Goal: Task Accomplishment & Management: Manage account settings

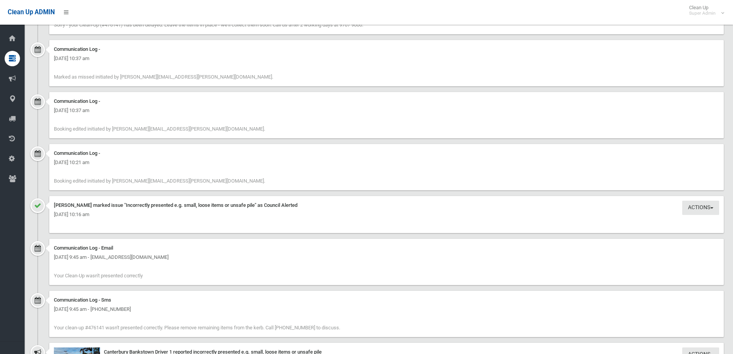
scroll to position [1077, 0]
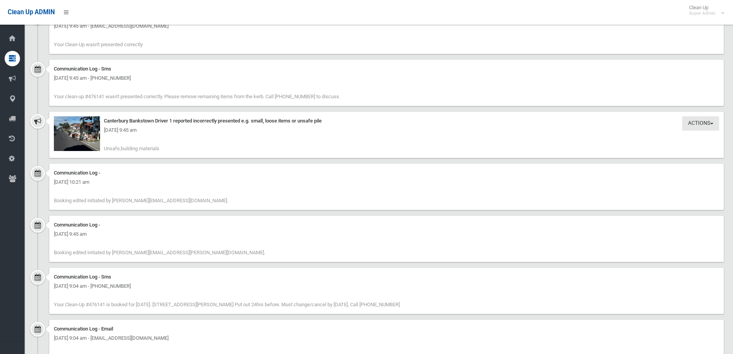
click at [78, 130] on div "[DATE] 9:45 am" at bounding box center [386, 129] width 665 height 9
click at [82, 138] on img at bounding box center [77, 133] width 46 height 35
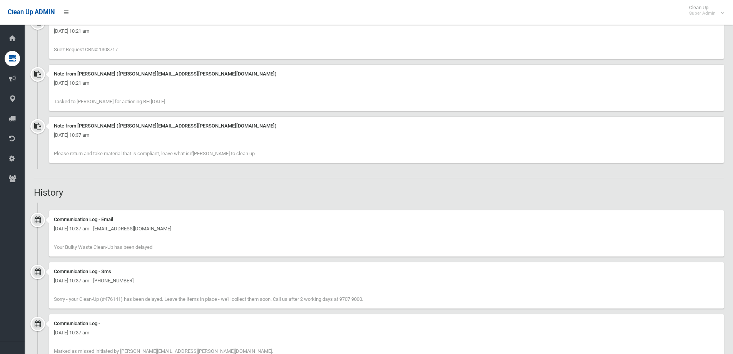
scroll to position [559, 0]
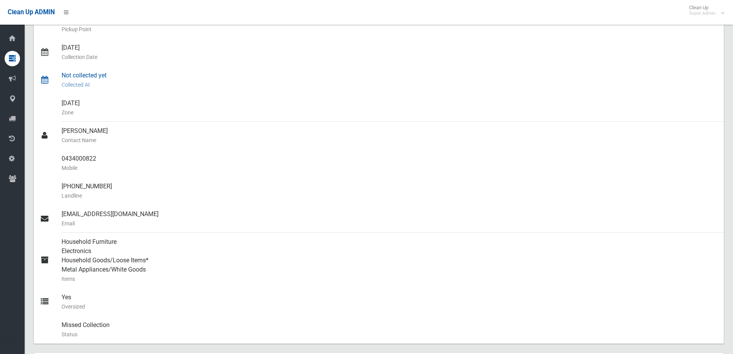
scroll to position [20, 0]
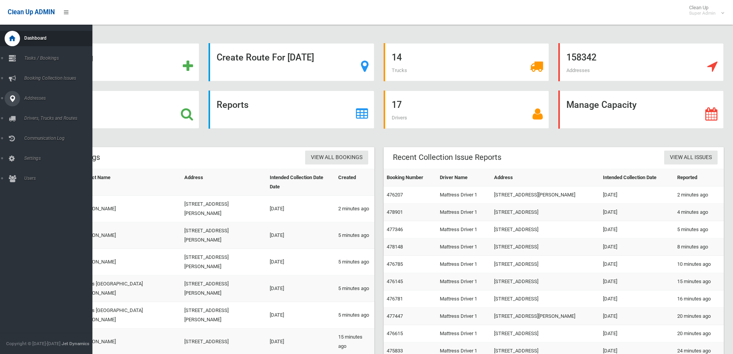
click at [12, 99] on icon at bounding box center [12, 98] width 7 height 15
click at [41, 109] on span "All Addresses" at bounding box center [57, 111] width 70 height 5
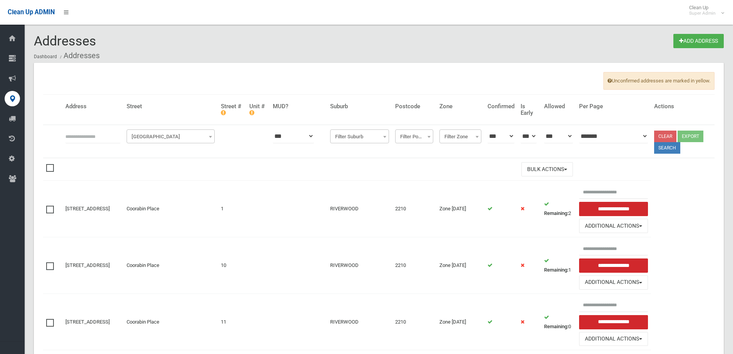
click at [84, 136] on input "text" at bounding box center [92, 136] width 55 height 14
type input "*********"
click button at bounding box center [0, 0] width 0 height 0
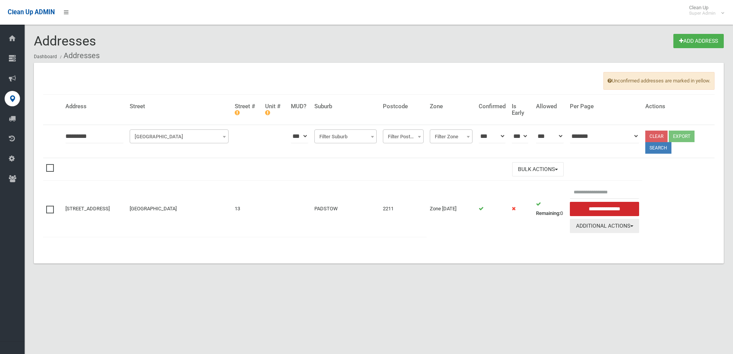
click at [592, 223] on button "Additional Actions" at bounding box center [604, 226] width 69 height 14
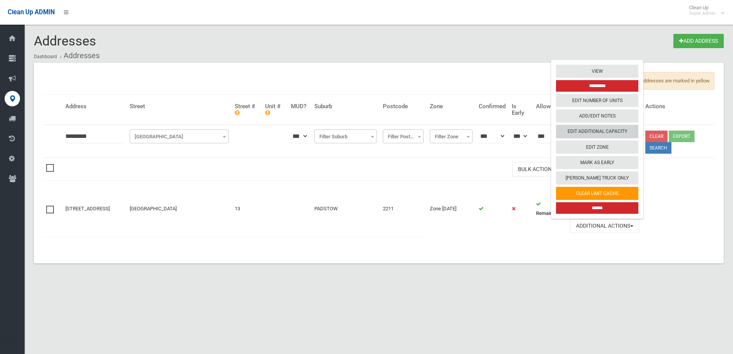
click at [607, 132] on link "Edit Additional Capacity" at bounding box center [597, 131] width 82 height 13
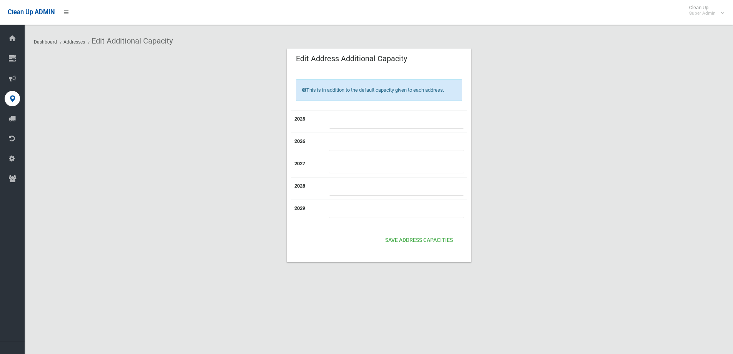
click at [369, 118] on input "number" at bounding box center [396, 121] width 134 height 14
type input "*"
click at [417, 237] on button "Save Address capacities" at bounding box center [419, 240] width 74 height 14
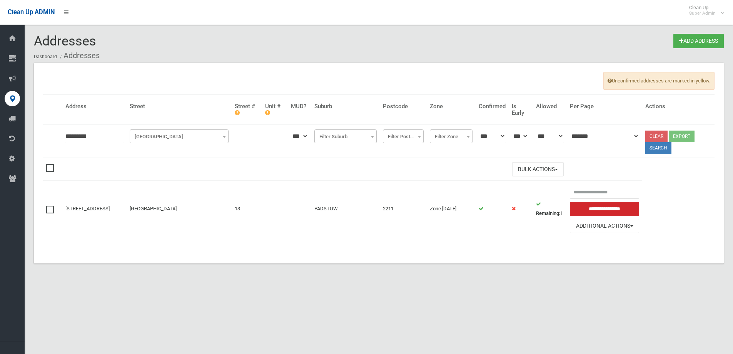
drag, startPoint x: 543, startPoint y: 217, endPoint x: 532, endPoint y: 216, distance: 11.2
click at [532, 216] on tr "[STREET_ADDRESS] [STREET_ADDRESS] PADSTOW 2211 Zone [DATE]" at bounding box center [378, 208] width 671 height 56
click at [517, 219] on td at bounding box center [521, 208] width 24 height 56
